Goal: Task Accomplishment & Management: Use online tool/utility

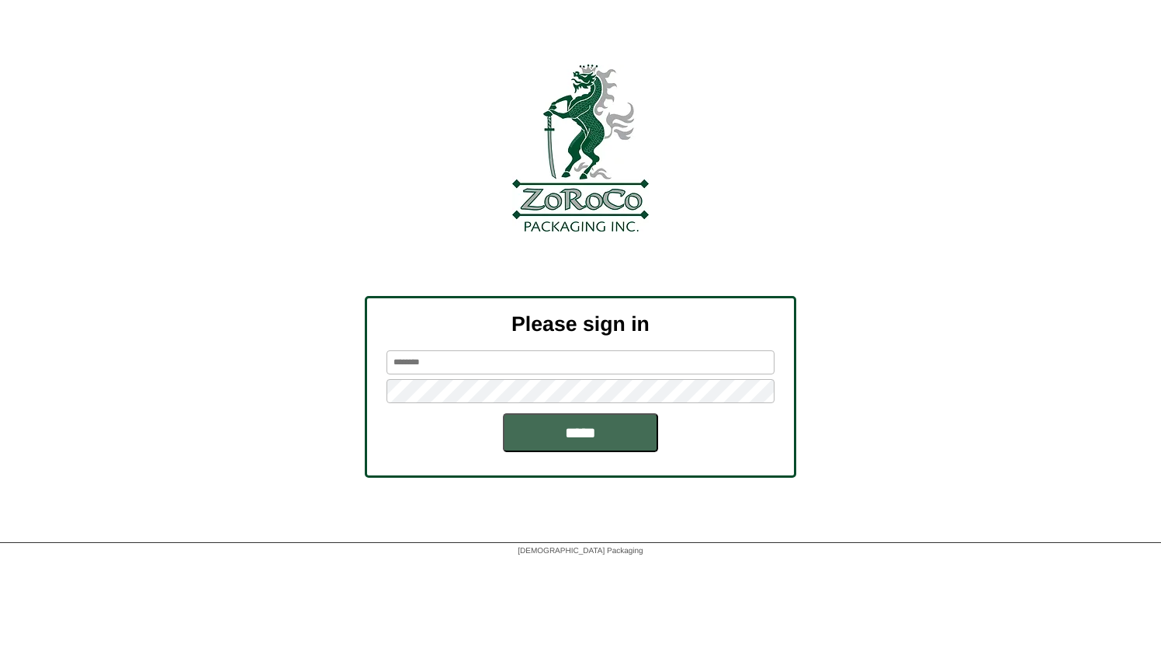
type input "******"
click at [598, 443] on input "*****" at bounding box center [580, 432] width 155 height 39
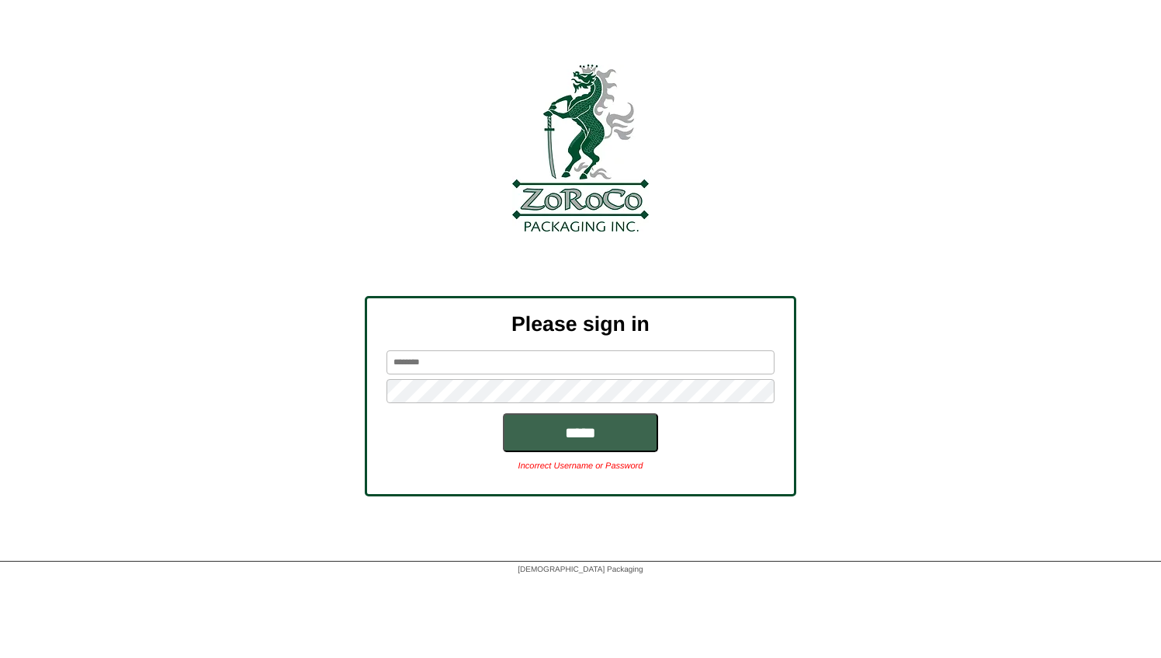
type input "******"
click at [219, 408] on div "Please sign in ****** ***** Incorrect Username or Password" at bounding box center [580, 396] width 1161 height 200
